Goal: Transaction & Acquisition: Purchase product/service

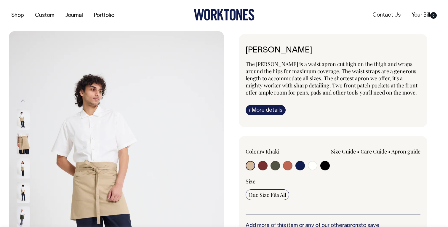
click at [264, 166] on input "radio" at bounding box center [262, 165] width 9 height 9
radio input "true"
select select "Burgundy"
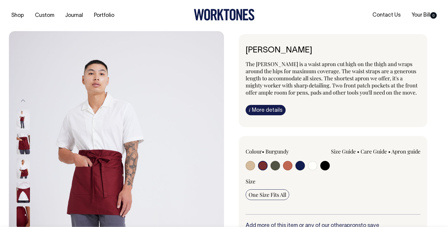
click at [273, 166] on input "radio" at bounding box center [274, 165] width 9 height 9
radio input "true"
select select "Olive"
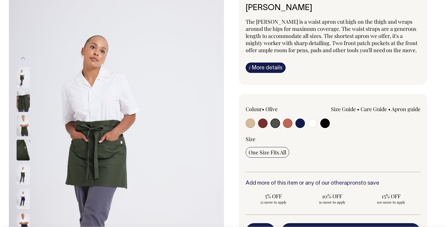
click at [296, 124] on input "radio" at bounding box center [299, 122] width 9 height 9
radio input "true"
select select "Dark Navy"
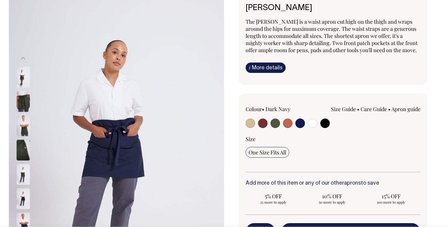
scroll to position [43, 0]
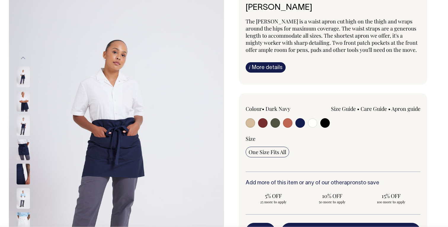
click at [285, 123] on input "radio" at bounding box center [287, 122] width 9 height 9
radio input "true"
select select "Rust"
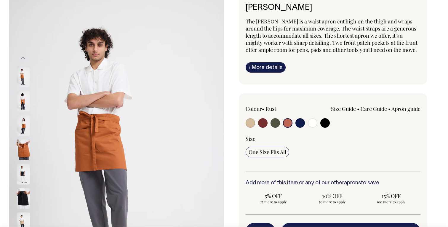
click at [320, 120] on div "Size Guide Size Guide Measurement cm Length at centre front 45 Width at widest …" at bounding box center [367, 115] width 105 height 20
click at [323, 123] on input "radio" at bounding box center [324, 122] width 9 height 9
radio input "true"
select select "Black"
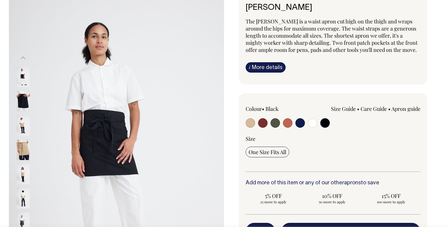
click at [311, 121] on input "radio" at bounding box center [312, 122] width 9 height 9
radio input "true"
select select "Off-White"
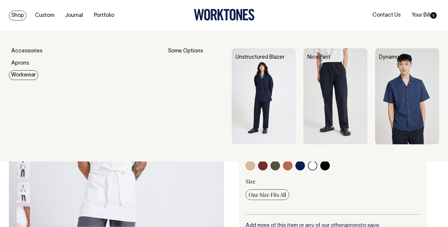
click at [342, 76] on img at bounding box center [335, 96] width 64 height 96
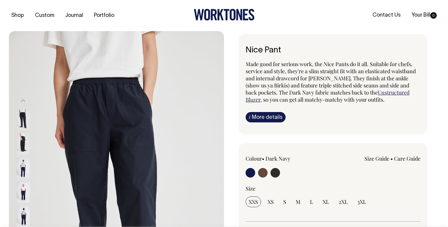
click at [274, 176] on input "radio" at bounding box center [274, 172] width 9 height 9
radio input "true"
select select "Charcoal"
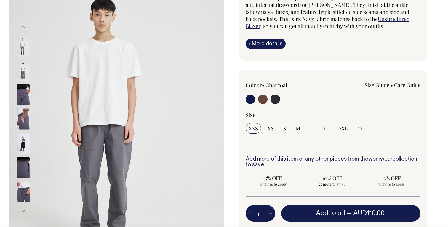
click at [275, 102] on input "radio" at bounding box center [274, 98] width 9 height 9
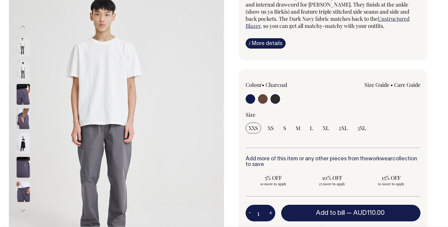
click at [265, 101] on input "radio" at bounding box center [262, 98] width 9 height 9
radio input "true"
radio input "false"
radio input "true"
select select "Chocolate"
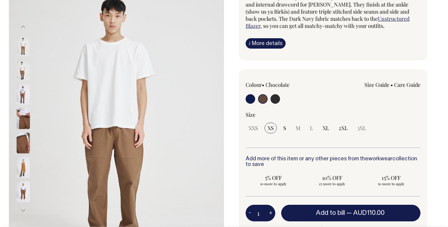
click at [251, 100] on input "radio" at bounding box center [250, 98] width 9 height 9
radio input "true"
select select "Dark Navy"
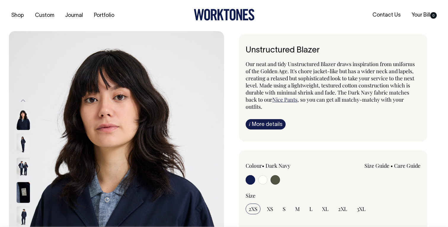
click at [260, 180] on input "radio" at bounding box center [262, 179] width 9 height 9
radio input "true"
radio input "false"
radio input "true"
select select "Off-White"
